Goal: Navigation & Orientation: Find specific page/section

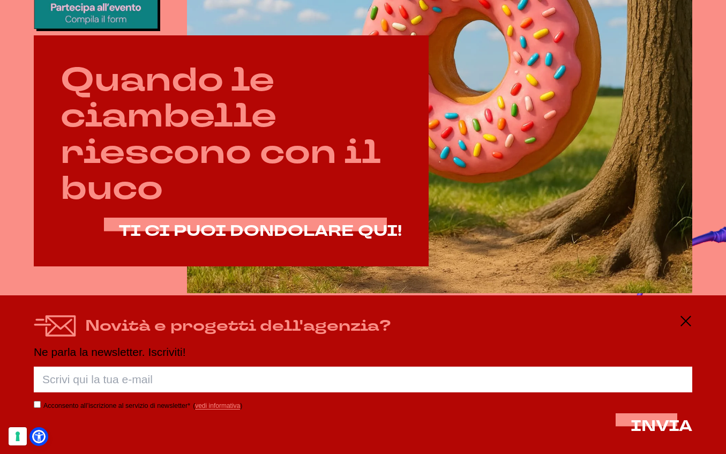
scroll to position [472, 0]
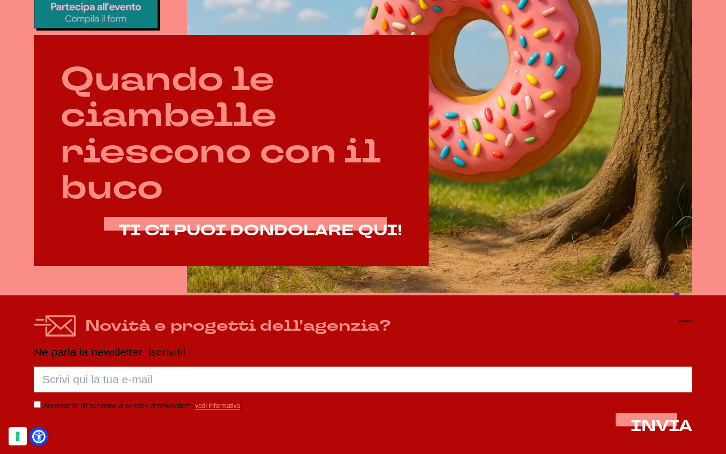
drag, startPoint x: 685, startPoint y: 321, endPoint x: 623, endPoint y: 267, distance: 82.4
click at [684, 321] on icon at bounding box center [685, 321] width 13 height 13
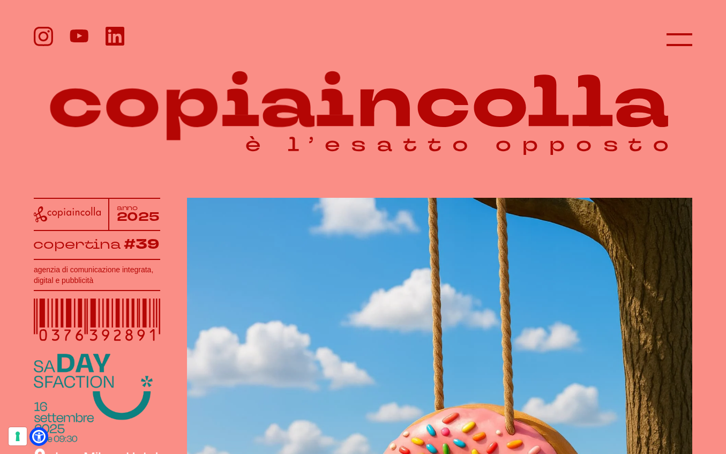
scroll to position [0, 0]
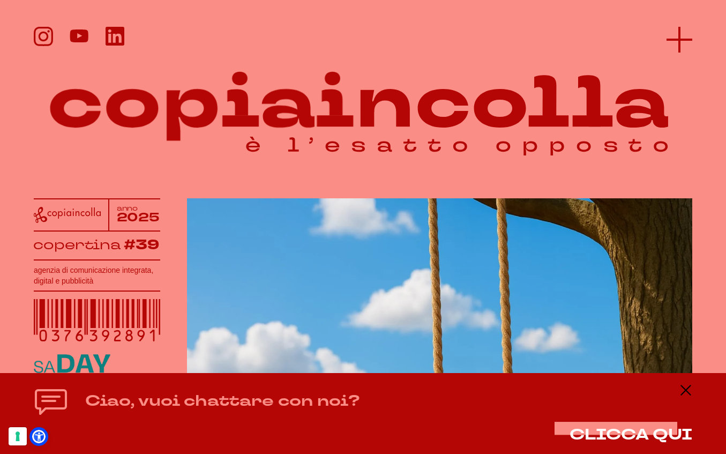
click at [678, 40] on line at bounding box center [680, 40] width 26 height 0
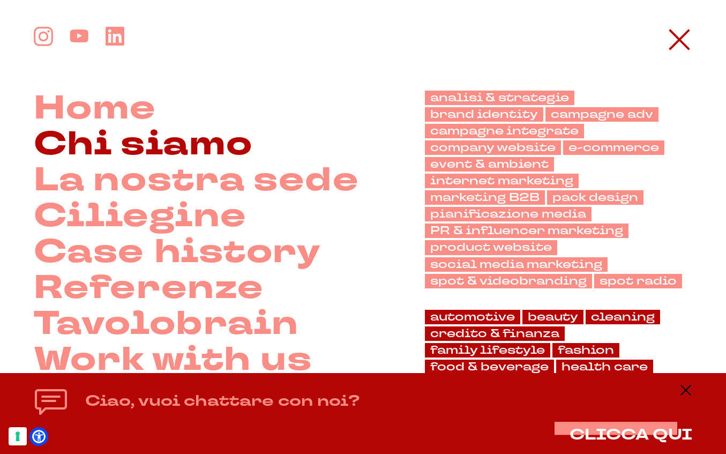
click at [163, 141] on link "Chi siamo" at bounding box center [143, 144] width 219 height 36
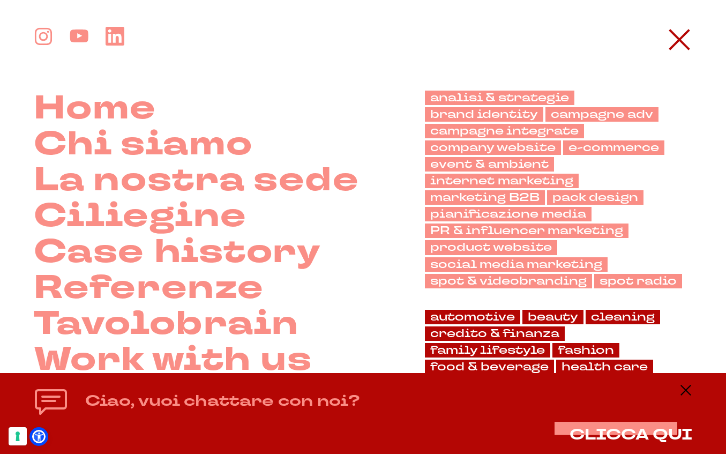
click at [40, 31] on icon at bounding box center [43, 36] width 17 height 17
